Goal: Task Accomplishment & Management: Manage account settings

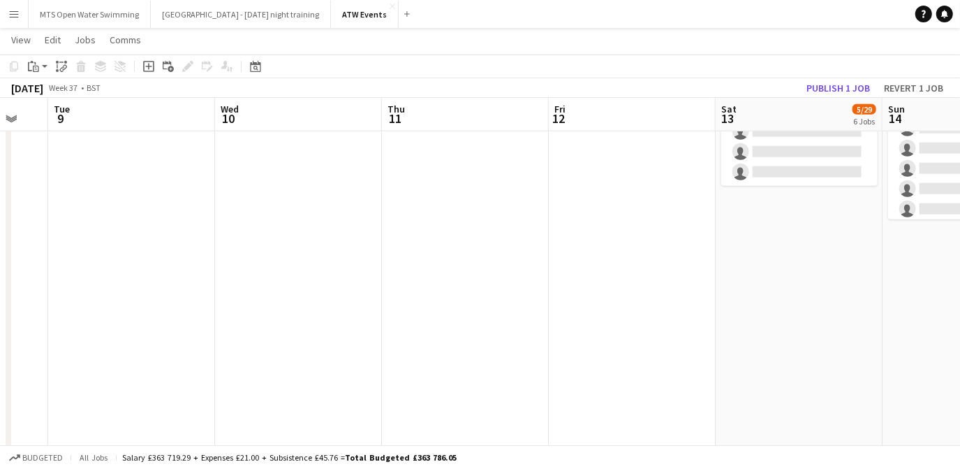
scroll to position [0, 542]
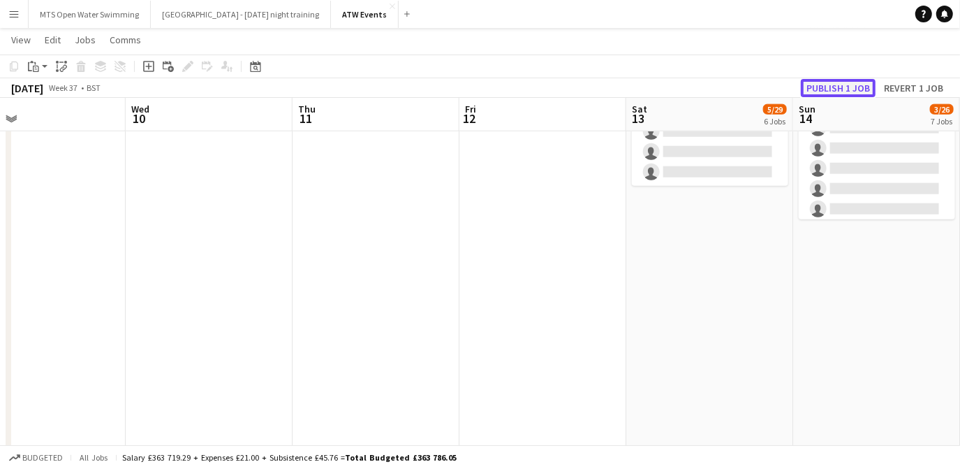
click at [821, 87] on button "Publish 1 job" at bounding box center [838, 88] width 75 height 18
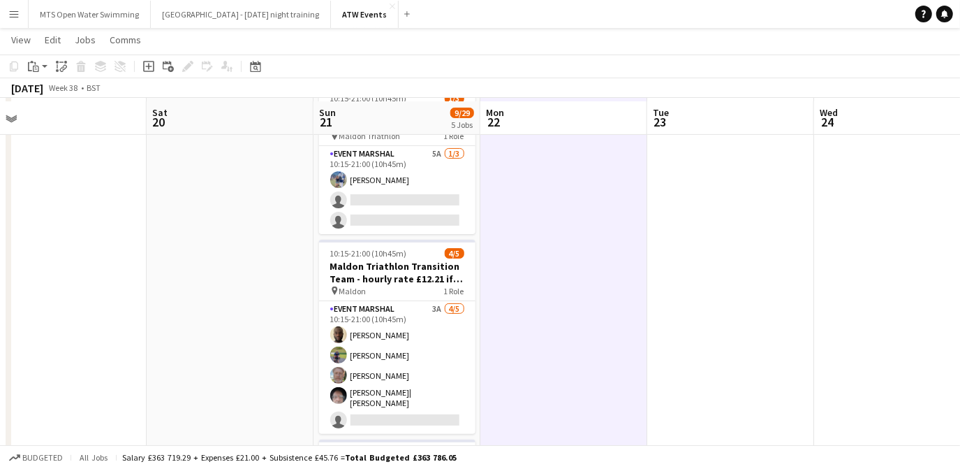
scroll to position [210, 0]
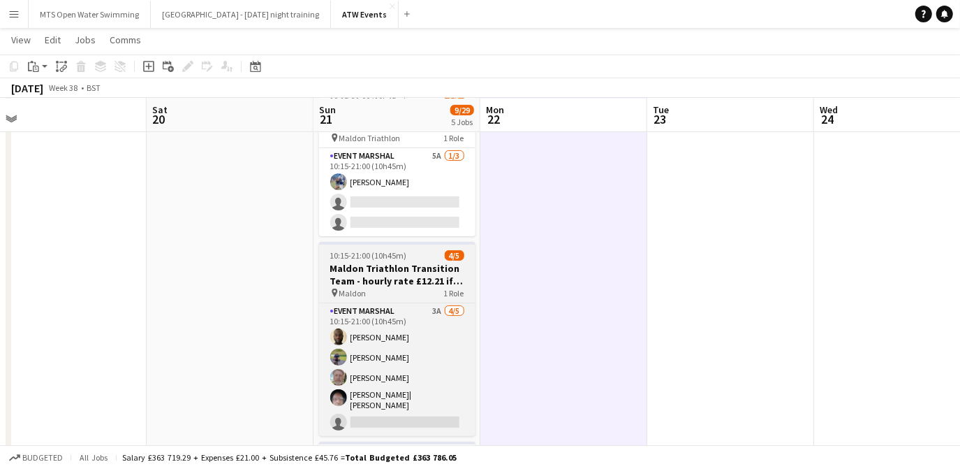
click at [429, 302] on div "Event Marshal 3A [DATE] 10:15-21:00 (10h45m) [PERSON_NAME] [PERSON_NAME] [PERSO…" at bounding box center [397, 368] width 156 height 133
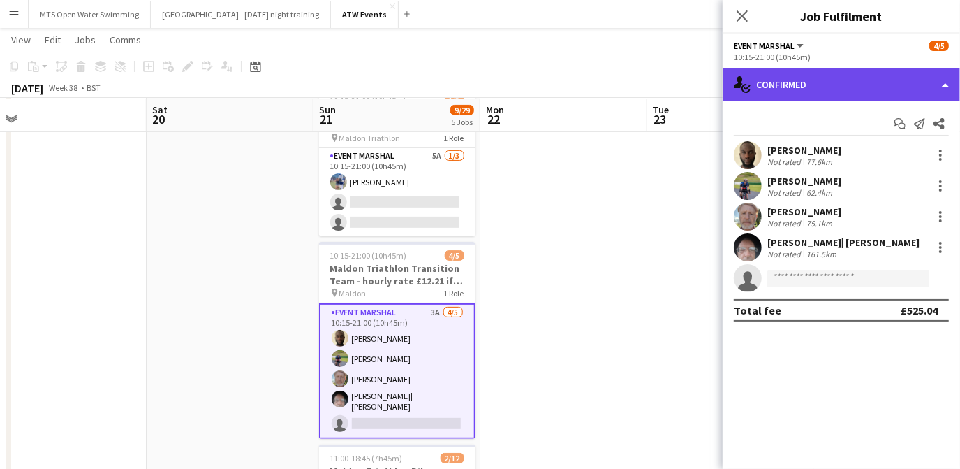
click at [791, 85] on div "single-neutral-actions-check-2 Confirmed" at bounding box center [841, 85] width 237 height 34
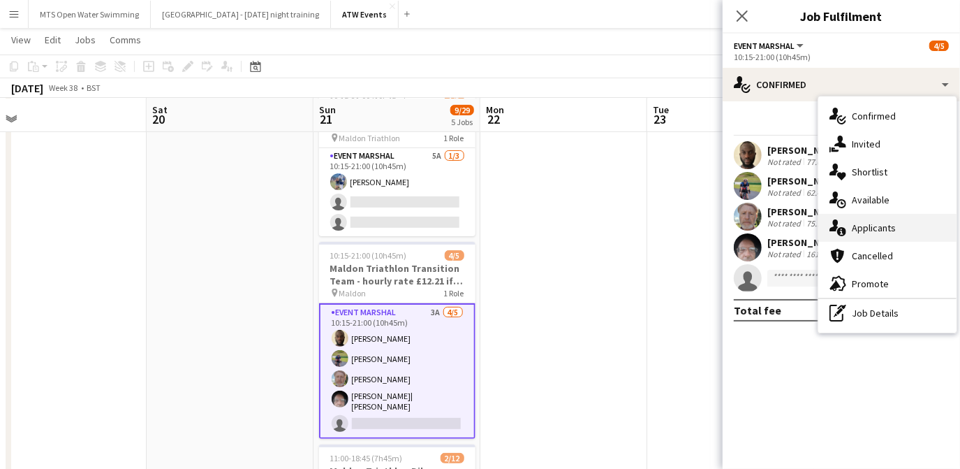
click at [868, 230] on div "single-neutral-actions-information Applicants" at bounding box center [888, 228] width 138 height 28
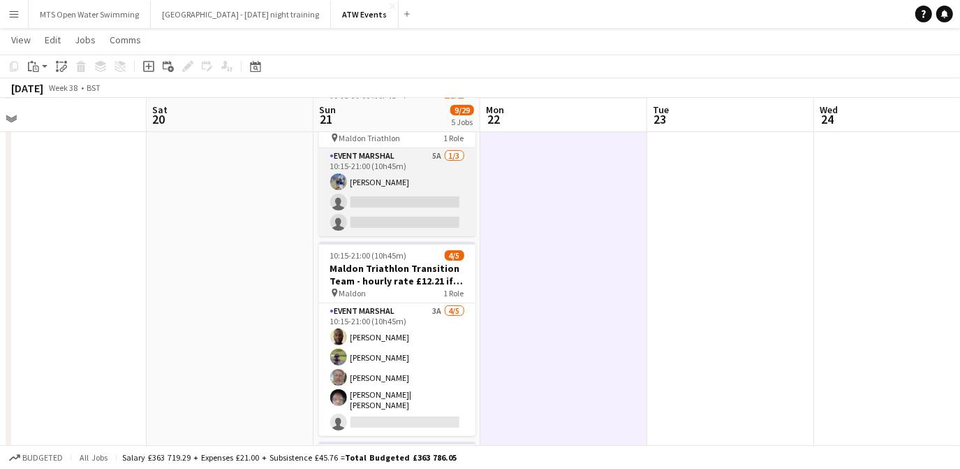
click at [434, 152] on app-card-role "Event Marshal 5A [DATE] 10:15-21:00 (10h45m) [PERSON_NAME] single-neutral-actio…" at bounding box center [397, 192] width 156 height 88
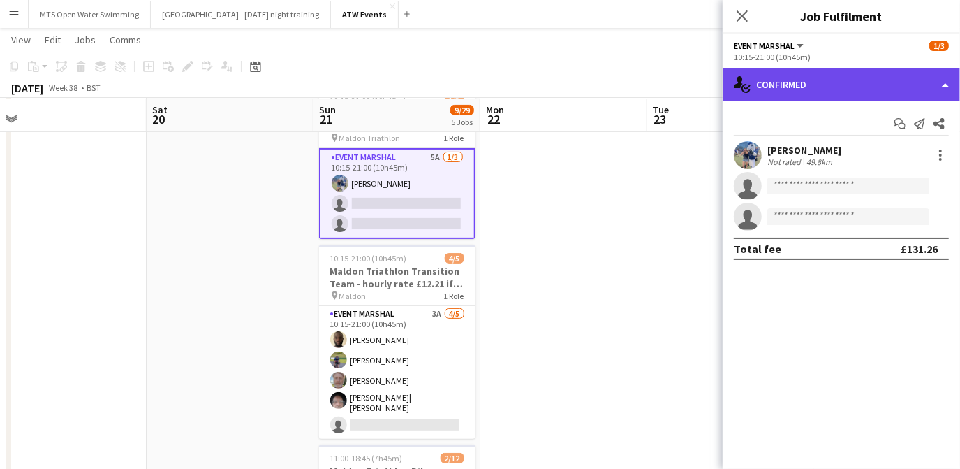
click at [782, 92] on div "single-neutral-actions-check-2 Confirmed" at bounding box center [841, 85] width 237 height 34
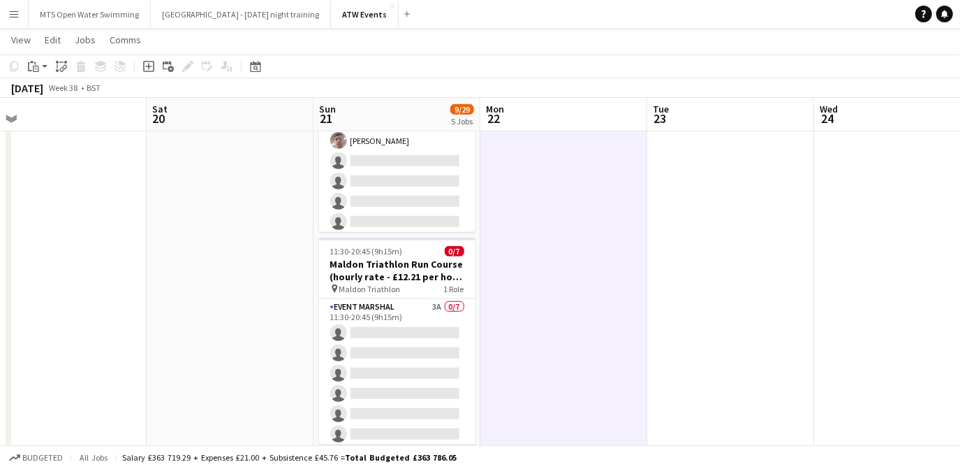
scroll to position [626, 0]
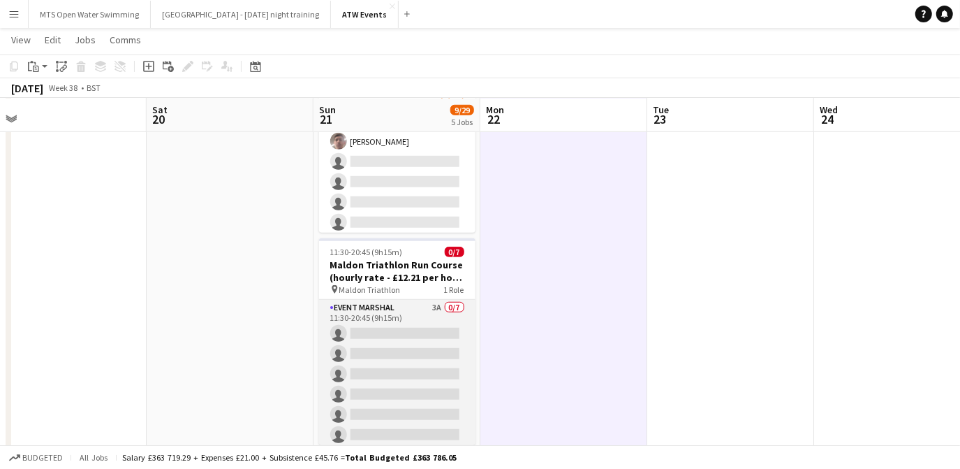
click at [426, 302] on app-card-role "Event Marshal 3A 0/7 11:30-20:45 (9h15m) single-neutral-actions single-neutral-…" at bounding box center [397, 384] width 156 height 169
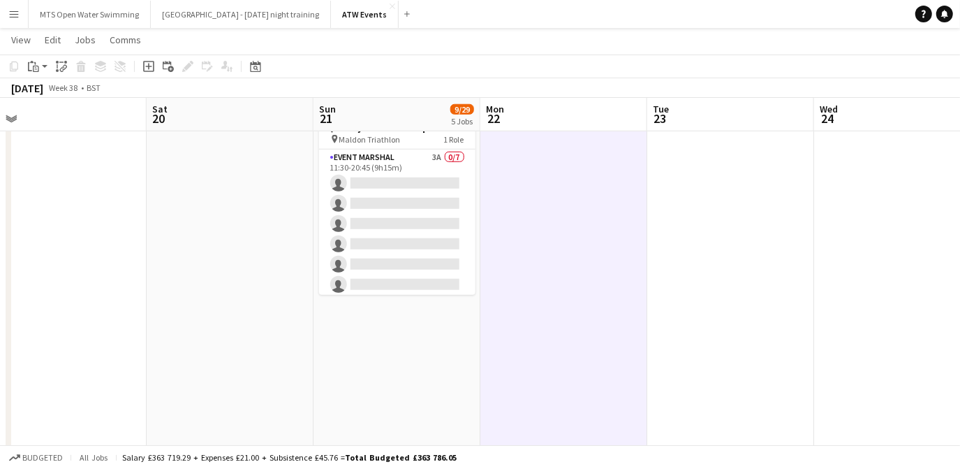
scroll to position [780, 0]
